Goal: Use online tool/utility

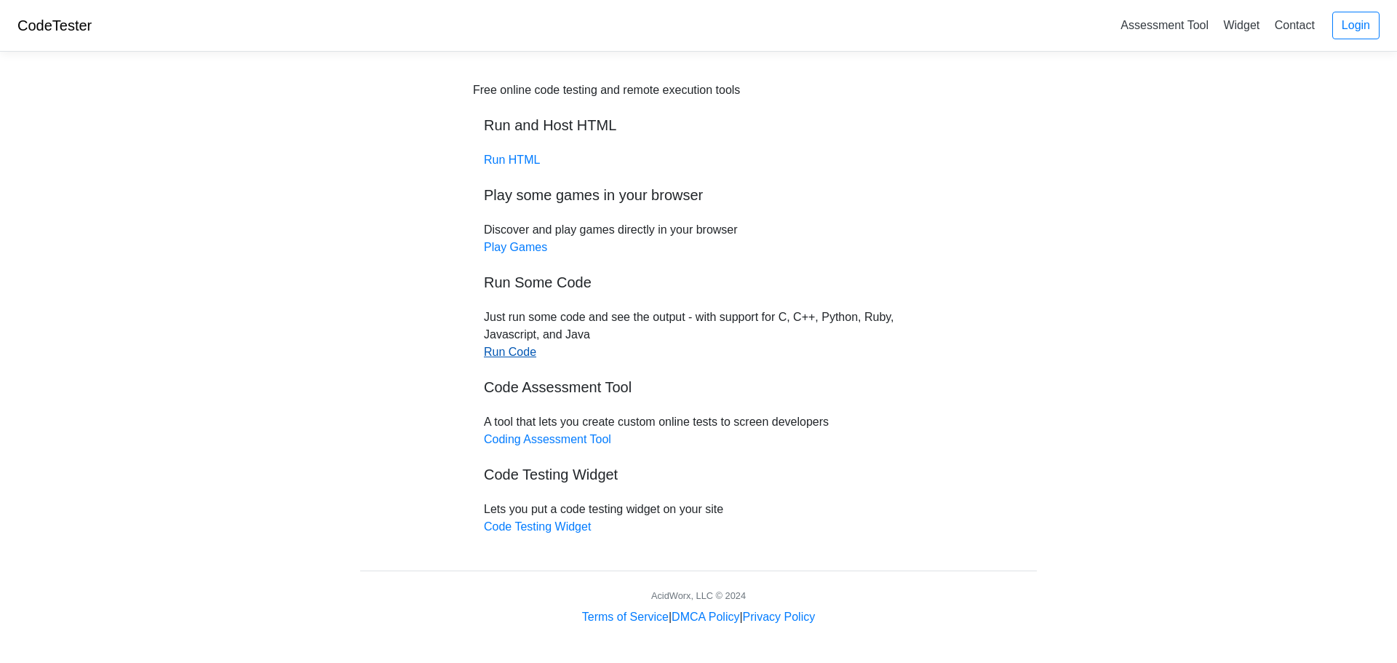
click at [519, 354] on link "Run Code" at bounding box center [510, 352] width 52 height 12
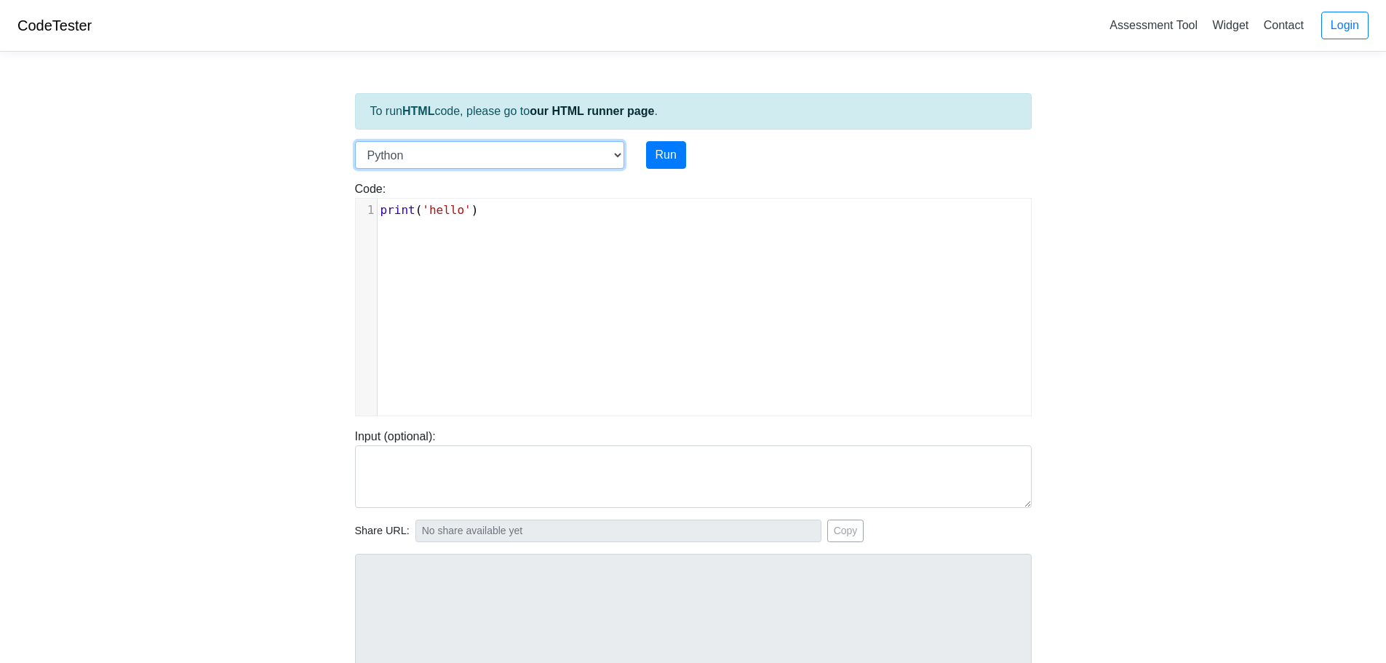
click at [620, 157] on select "C C++ Go Java Javascript Python Ruby" at bounding box center [489, 155] width 269 height 28
select select "c"
click at [355, 141] on select "C C++ Go Java Javascript Python Ruby" at bounding box center [489, 155] width 269 height 28
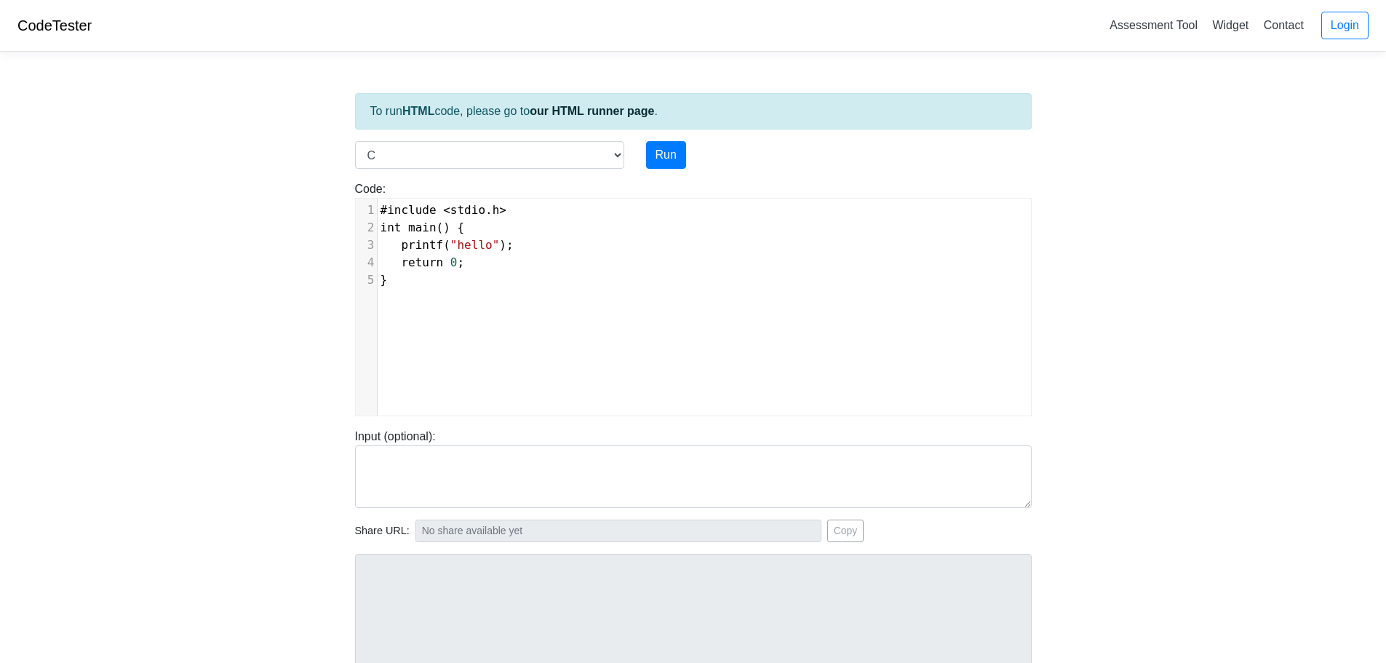
click at [552, 298] on div "xxxxxxxxxx 1 #include < stdio . h > 2 int main () { 3 printf ( "hello" ); 4 ret…" at bounding box center [704, 318] width 697 height 239
